Goal: Information Seeking & Learning: Learn about a topic

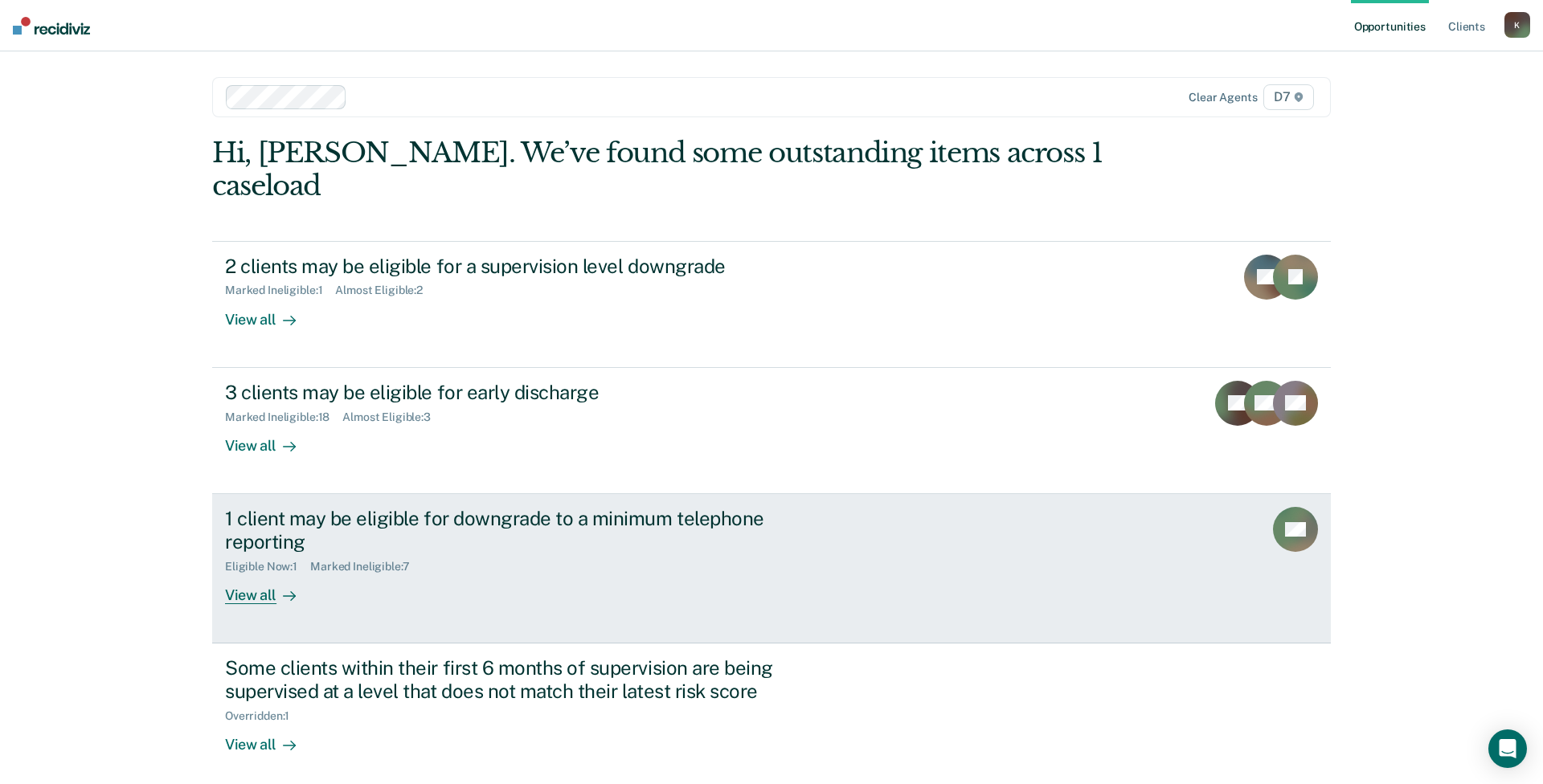
click at [394, 507] on div "1 client may be eligible for downgrade to a minimum telephone reporting" at bounding box center [507, 531] width 564 height 47
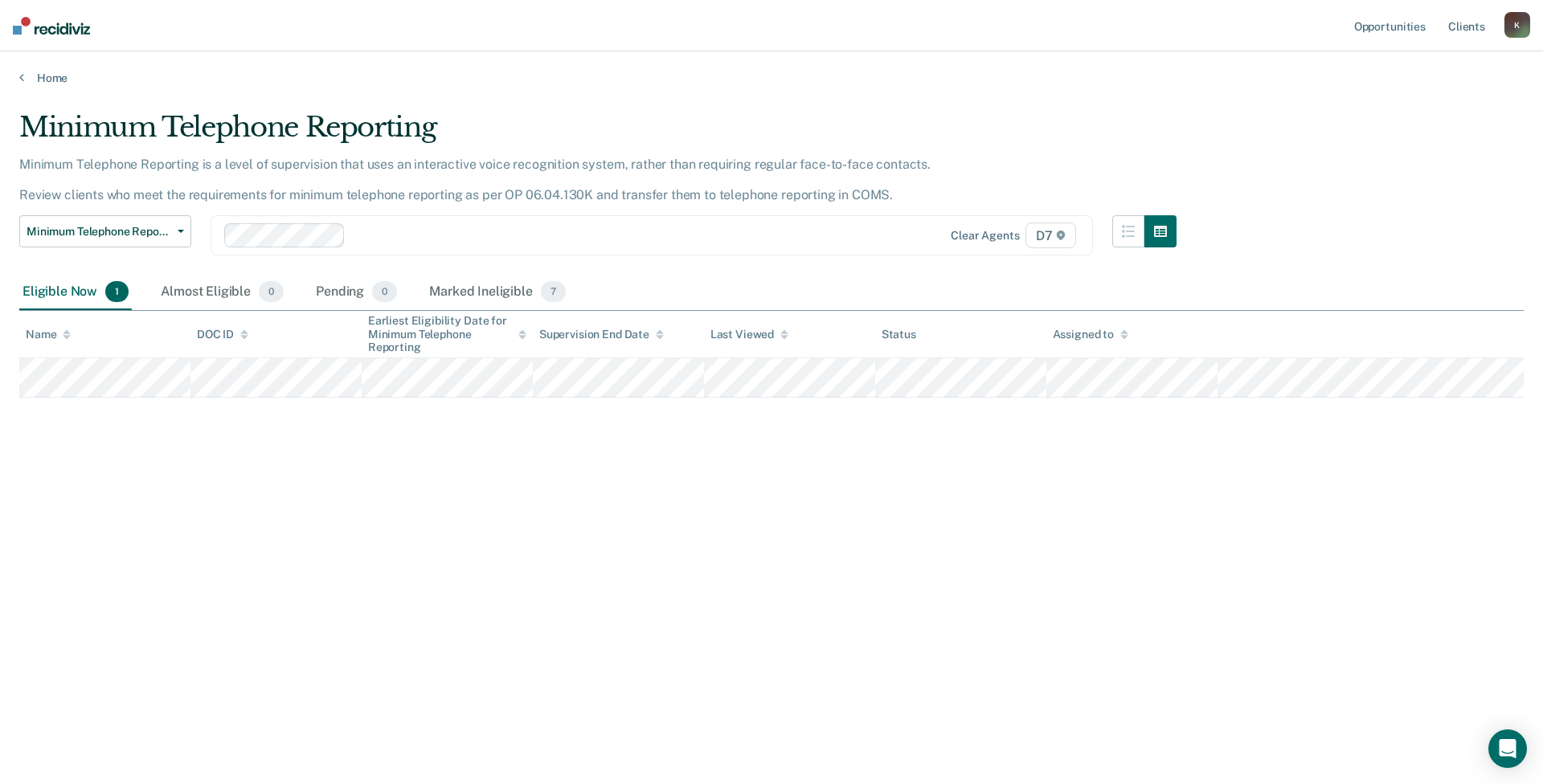
click at [718, 572] on div "Minimum Telephone Reporting Minimum Telephone Reporting is a level of supervisi…" at bounding box center [772, 388] width 1505 height 553
drag, startPoint x: 493, startPoint y: 495, endPoint x: 308, endPoint y: 252, distance: 305.4
click at [493, 495] on div "Minimum Telephone Reporting Minimum Telephone Reporting is a level of supervisi…" at bounding box center [772, 388] width 1505 height 553
click at [37, 82] on link "Home" at bounding box center [772, 78] width 1505 height 14
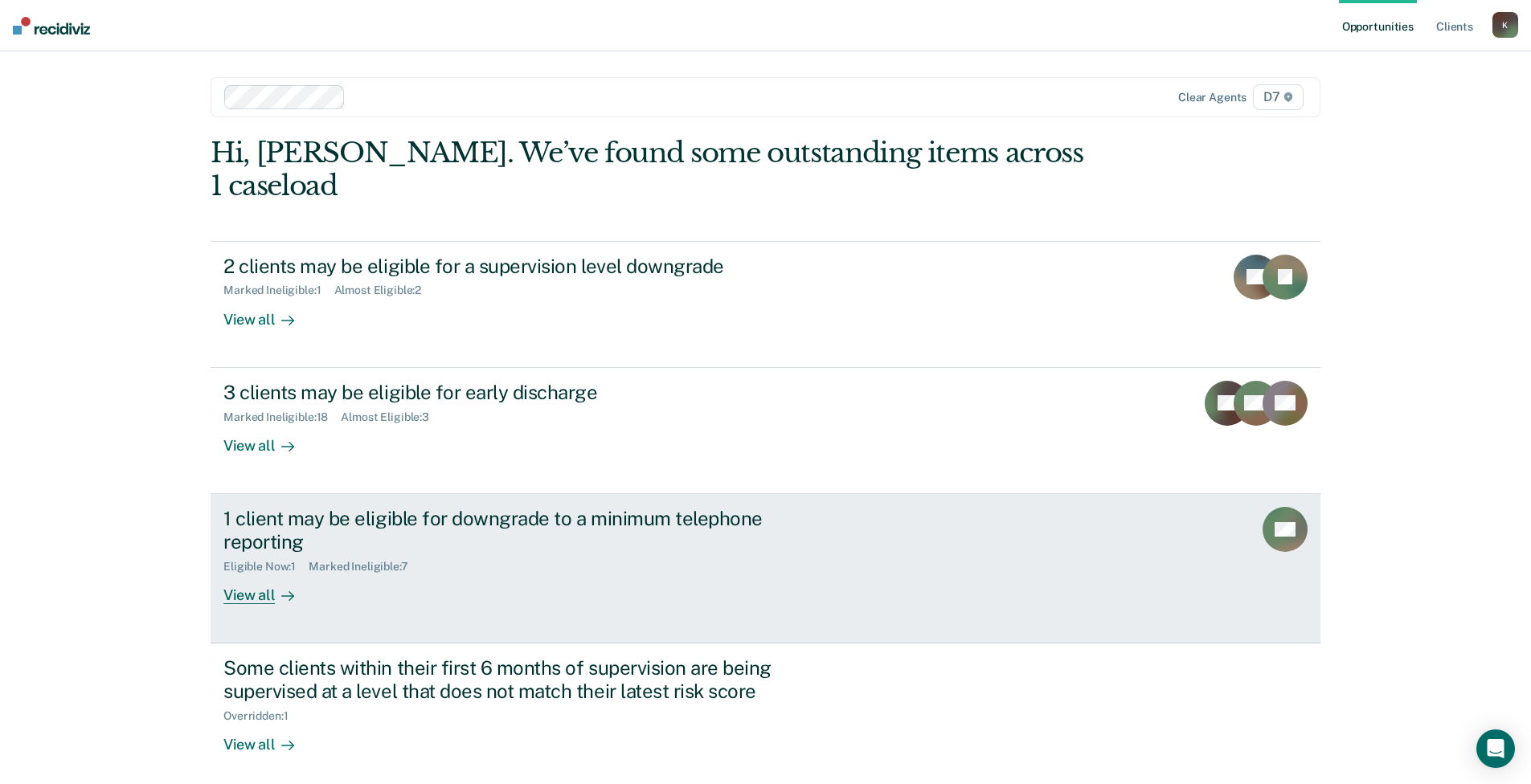
scroll to position [40, 0]
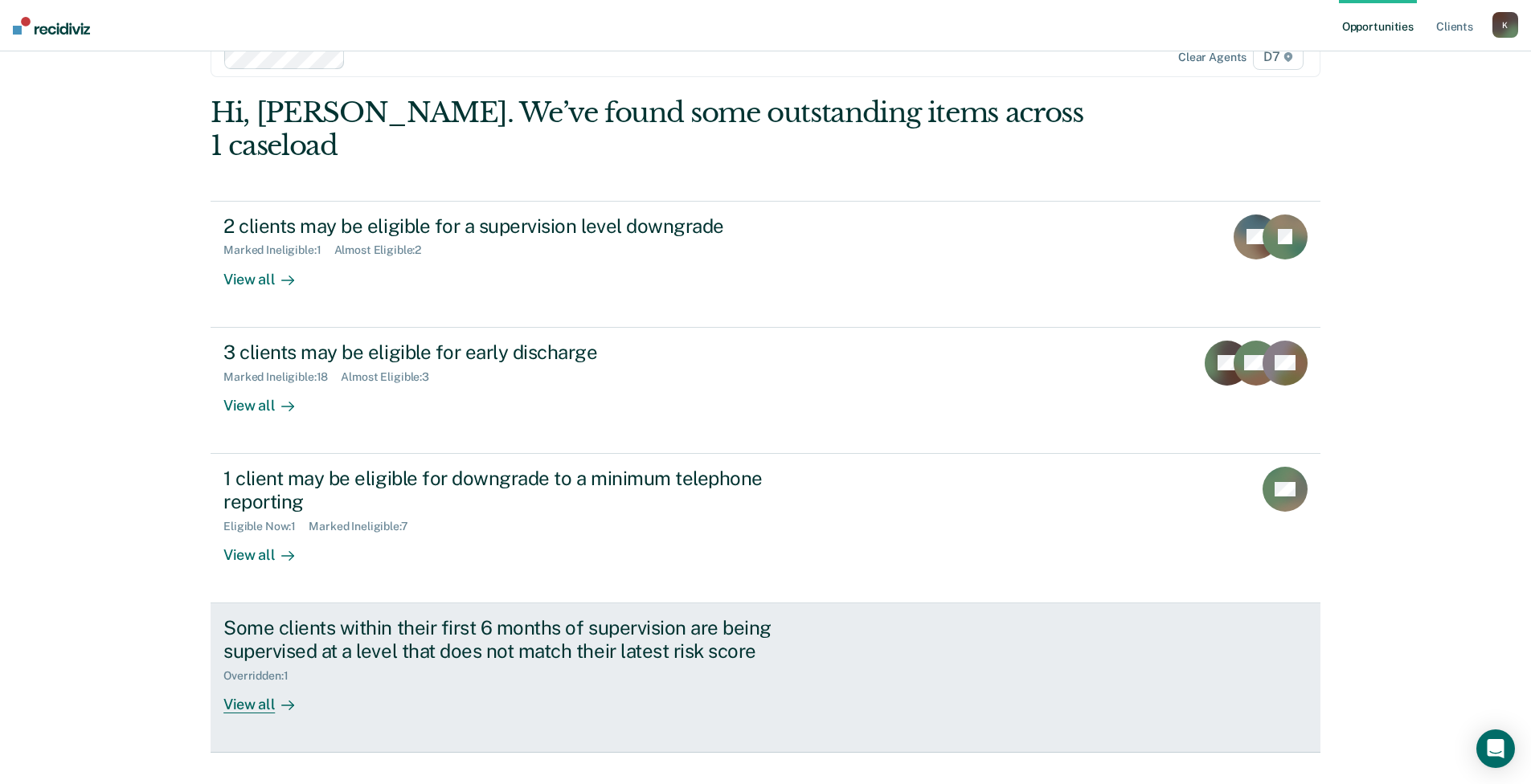
click at [413, 618] on div "Some clients within their first 6 months of supervision are being supervised at…" at bounding box center [506, 640] width 565 height 47
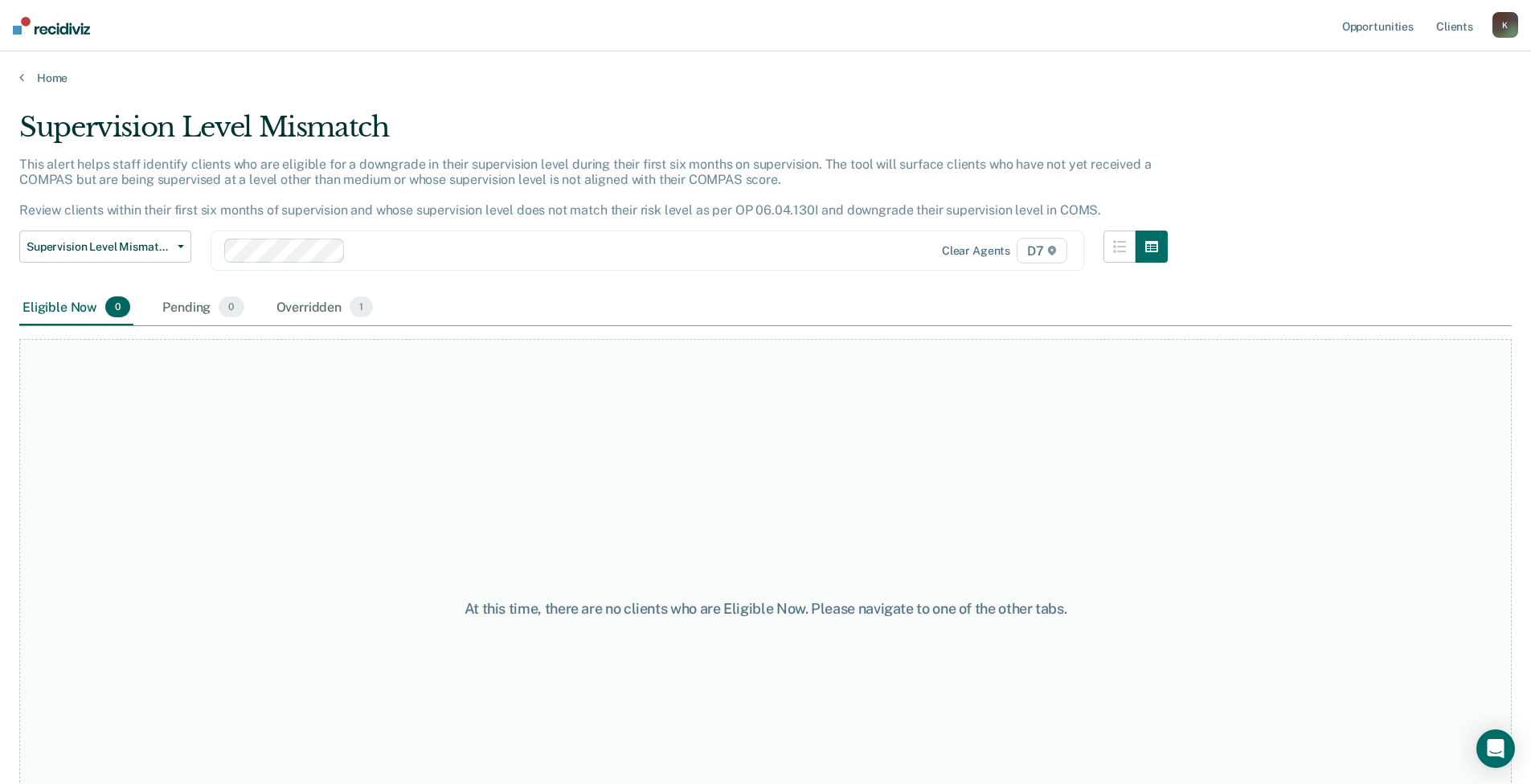
click at [17, 88] on main "Supervision Level Mismatch This alert helps staff identify clients who are elig…" at bounding box center [766, 432] width 1531 height 694
click at [24, 69] on div "Home" at bounding box center [766, 68] width 1531 height 34
click at [23, 73] on icon at bounding box center [21, 78] width 5 height 13
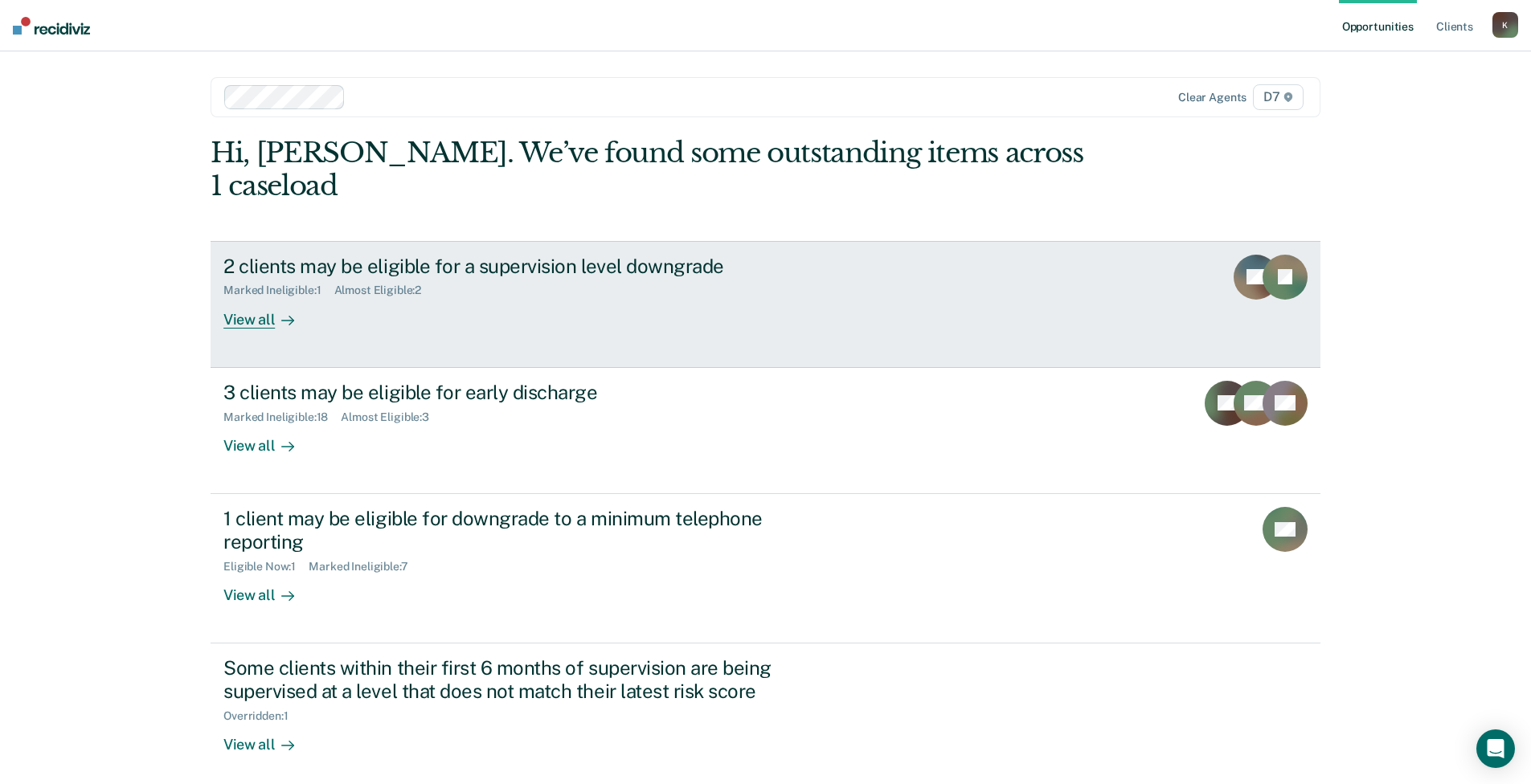
click at [747, 278] on div "Marked Ineligible : 1 Almost Eligible : 2" at bounding box center [506, 287] width 565 height 20
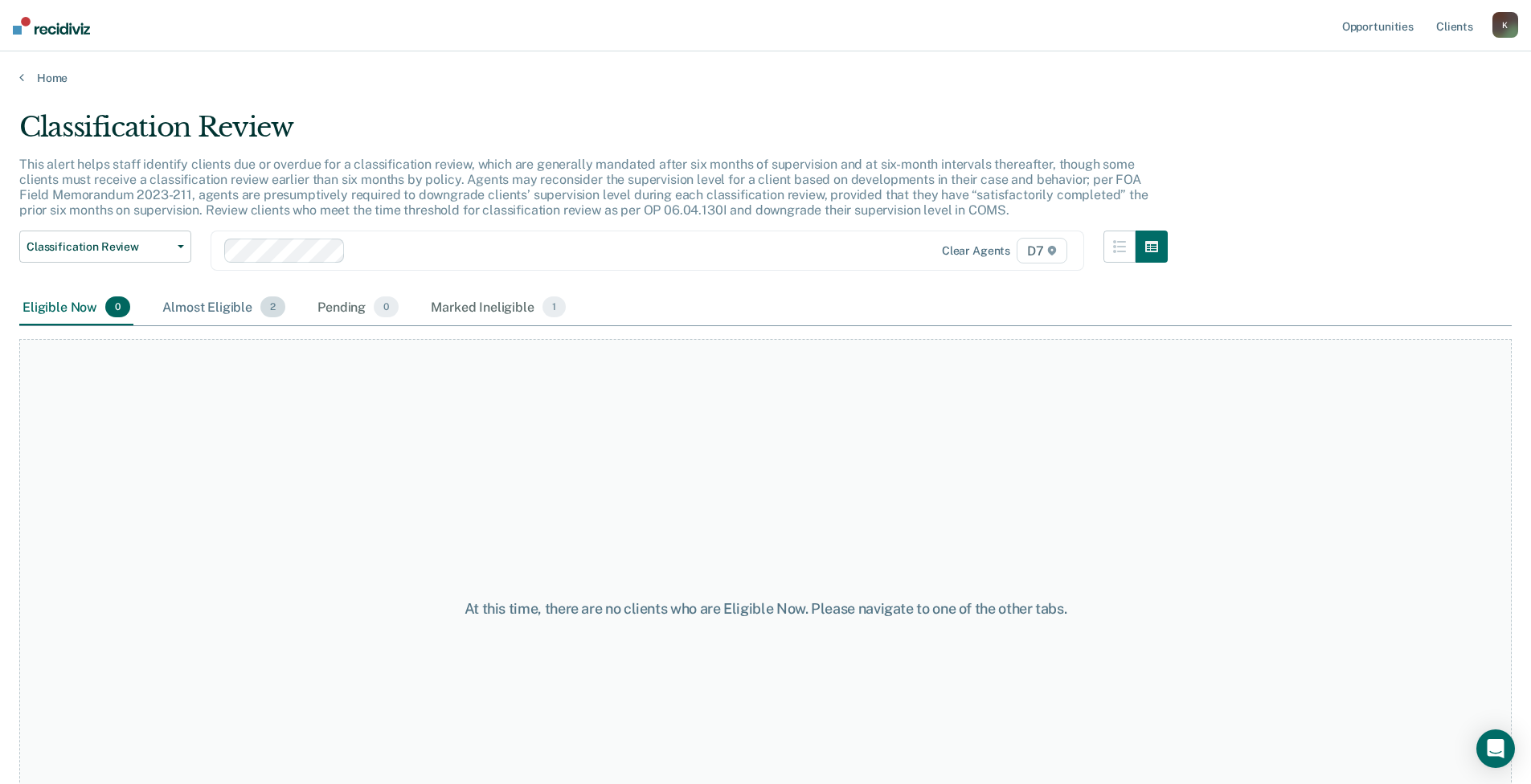
click at [238, 310] on div "Almost Eligible 2" at bounding box center [223, 307] width 129 height 36
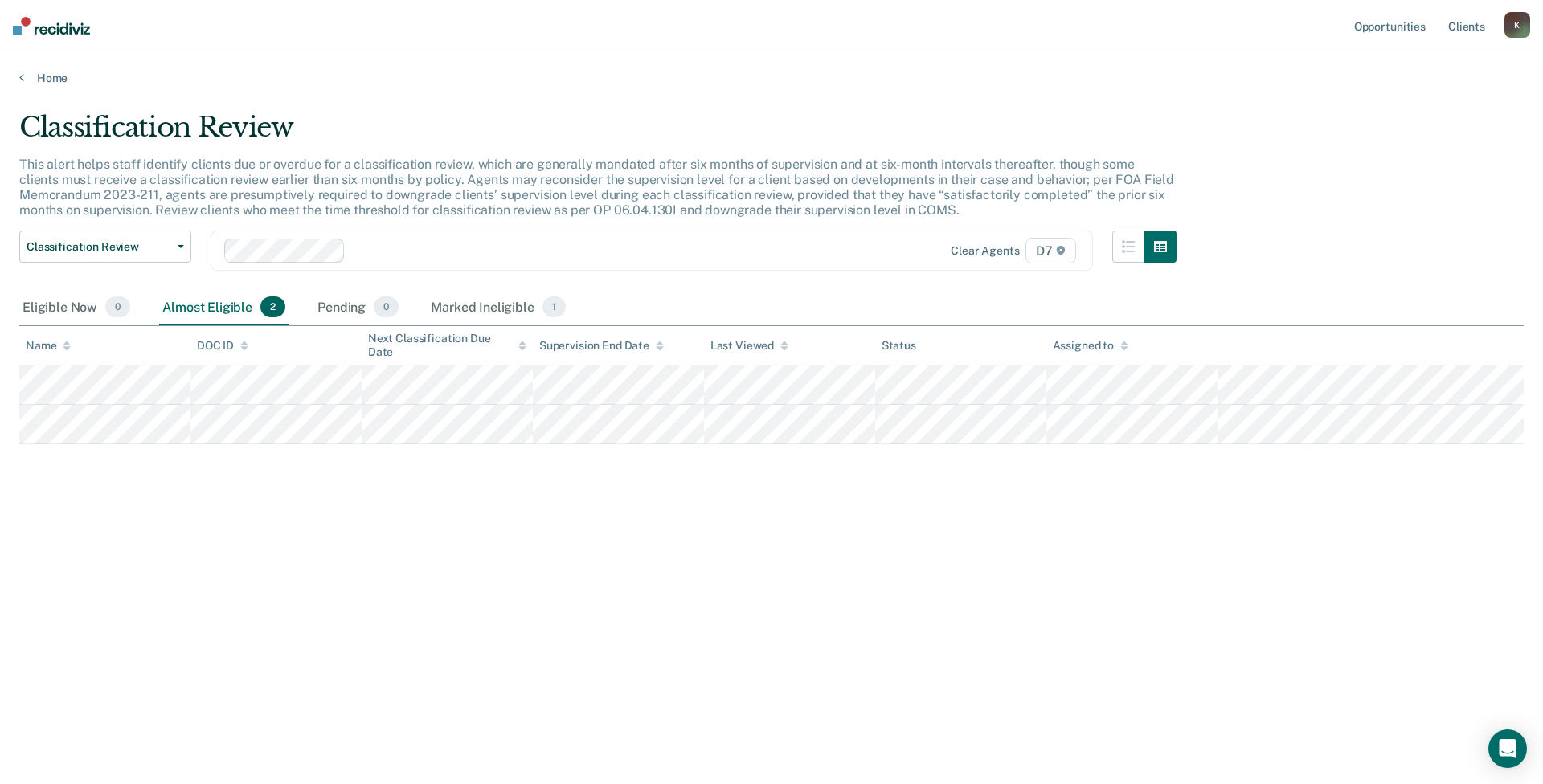
click at [18, 78] on div "Home" at bounding box center [771, 68] width 1543 height 34
click at [20, 75] on icon at bounding box center [21, 78] width 5 height 13
